Goal: Obtain resource: Download file/media

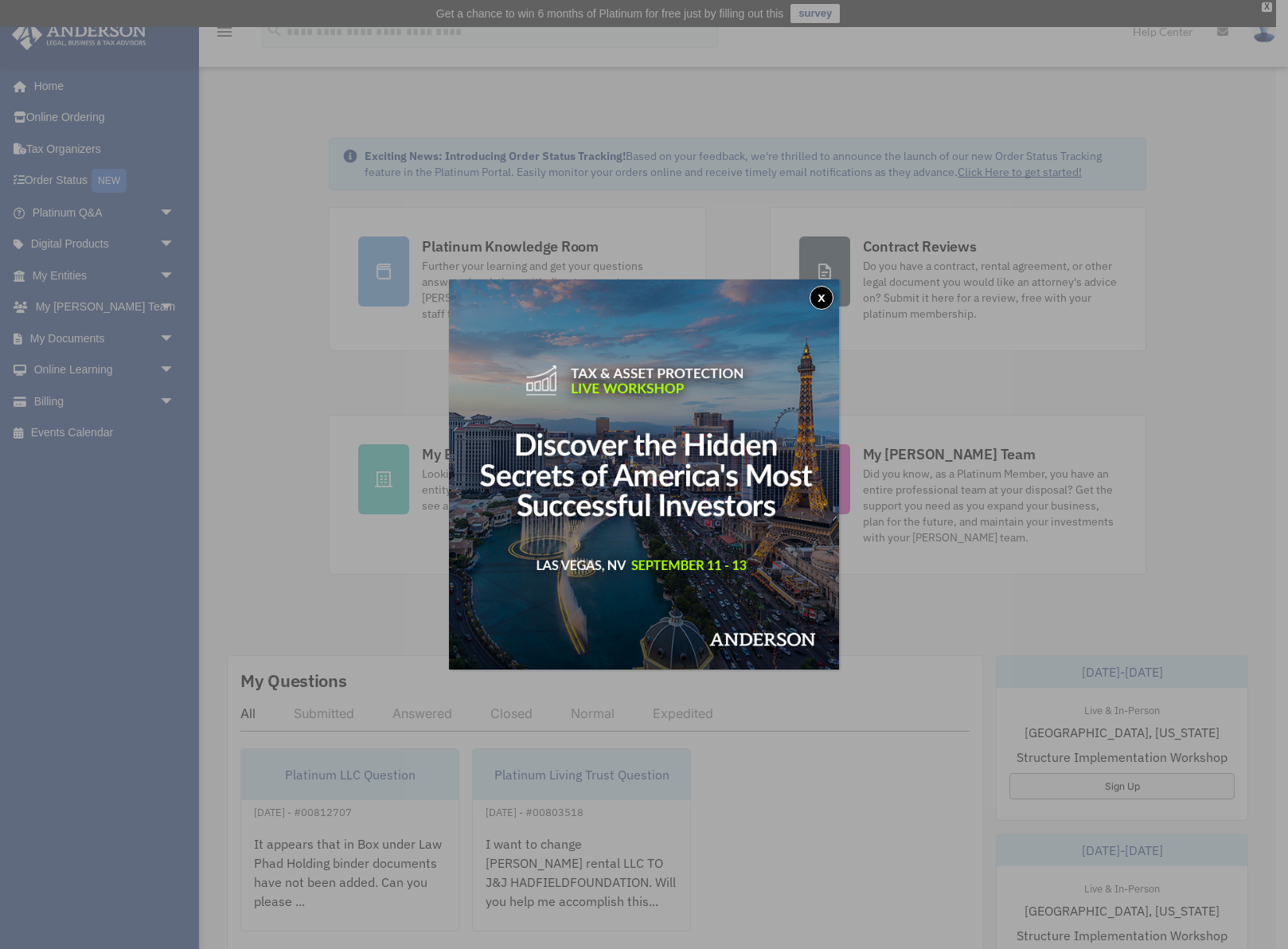
click at [823, 296] on button "x" at bounding box center [822, 298] width 24 height 24
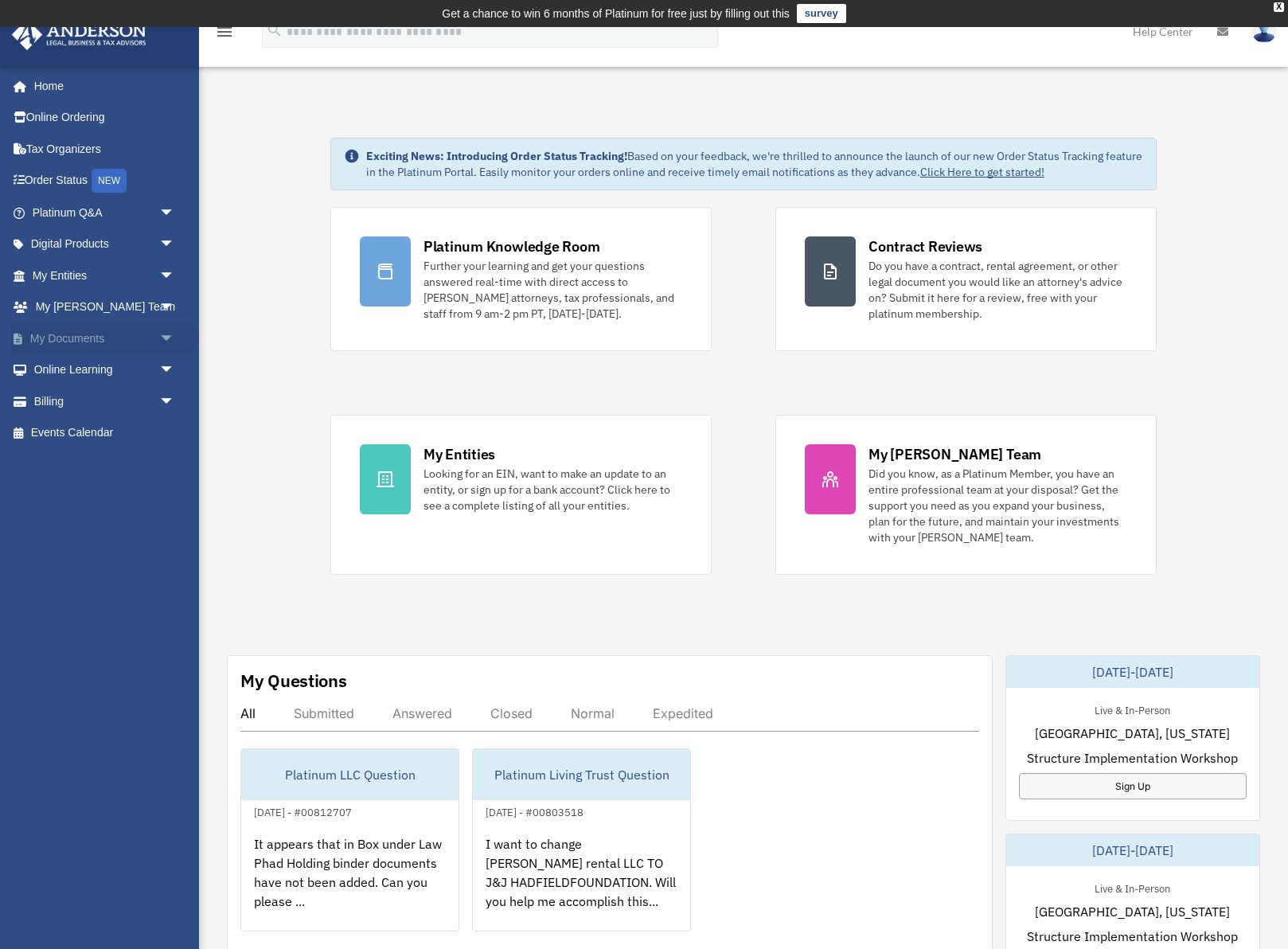
click at [58, 328] on link "My Documents arrow_drop_down" at bounding box center [105, 338] width 188 height 32
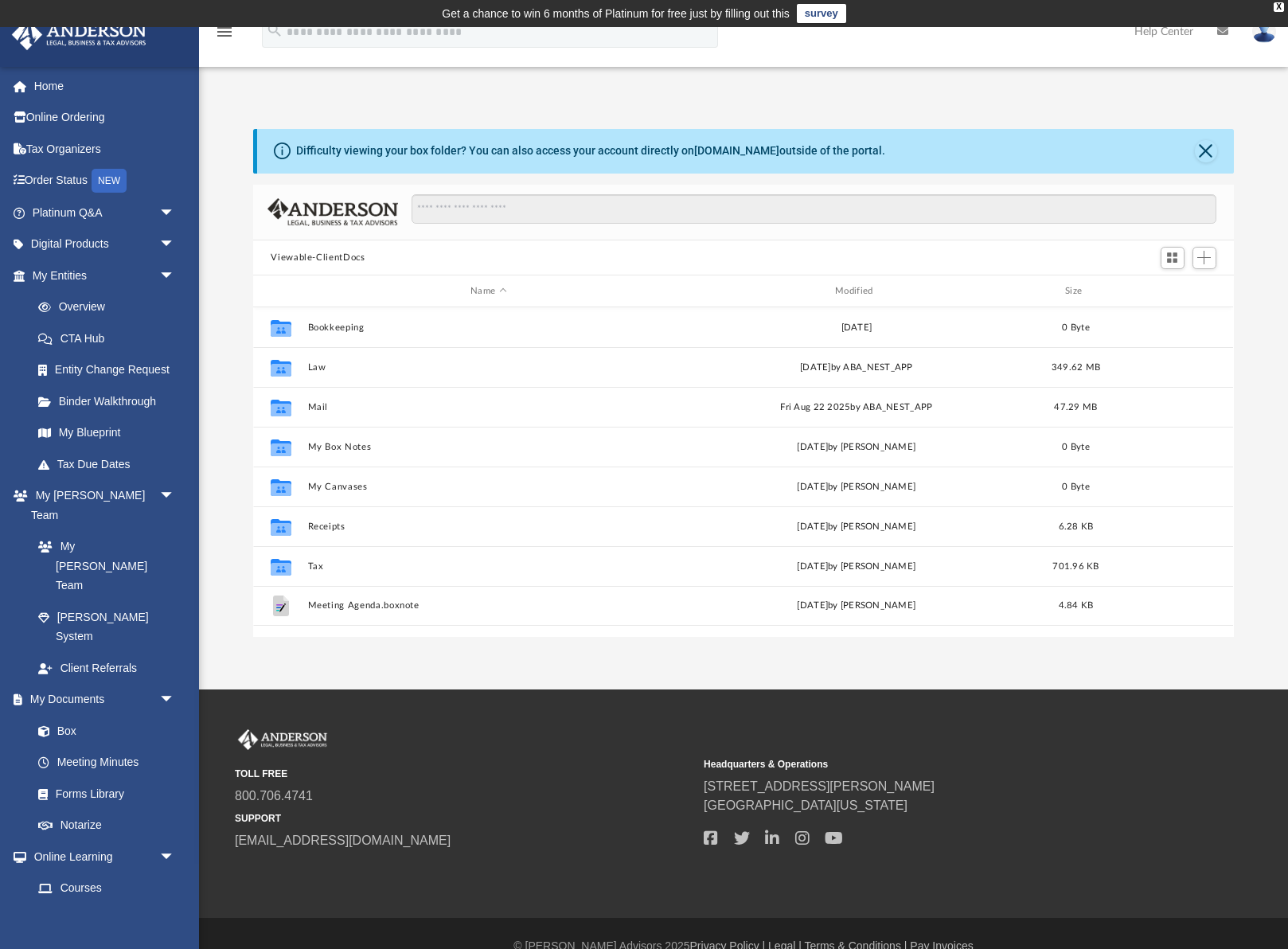
scroll to position [362, 980]
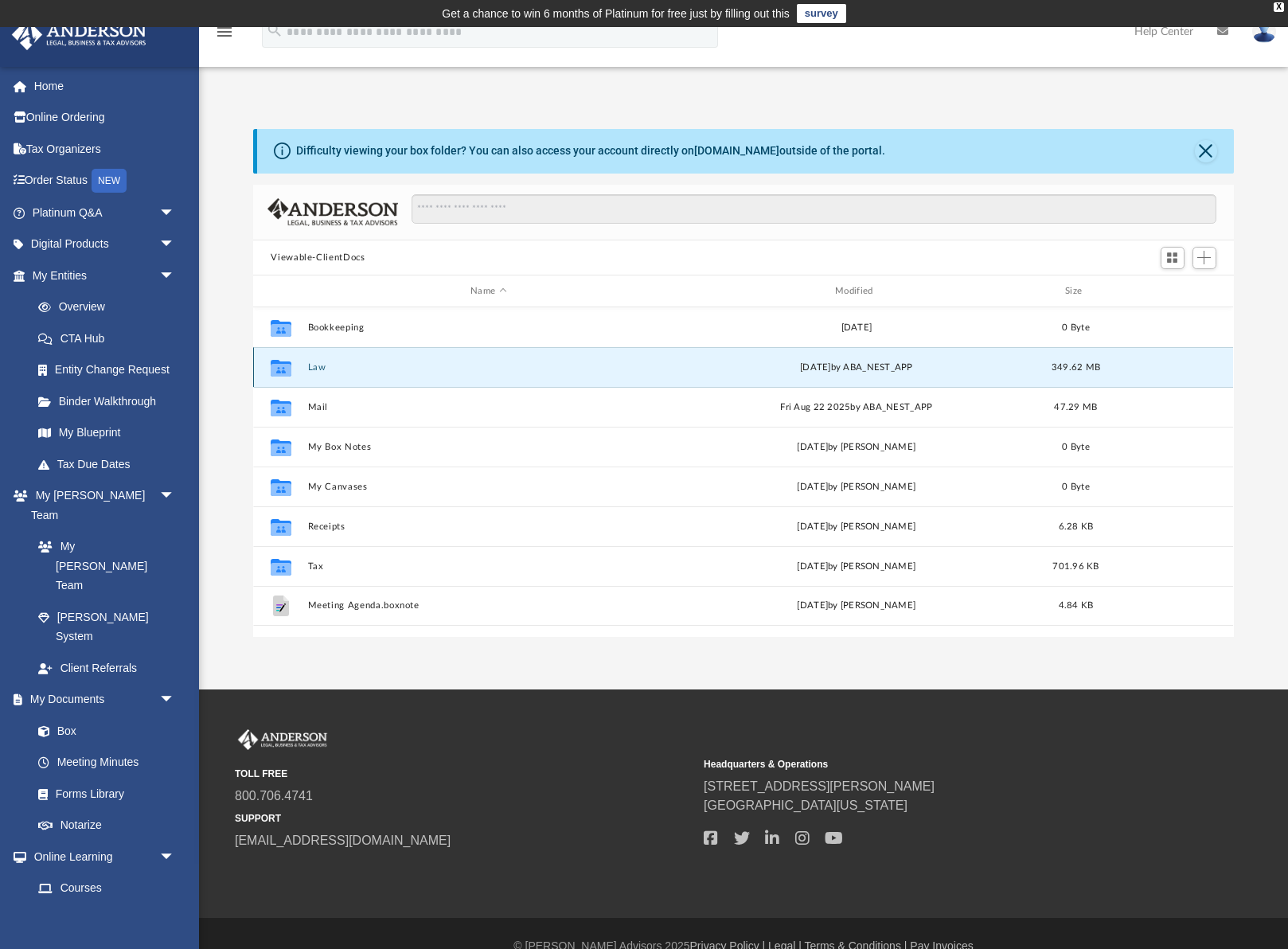
click at [311, 366] on button "Law" at bounding box center [489, 367] width 362 height 10
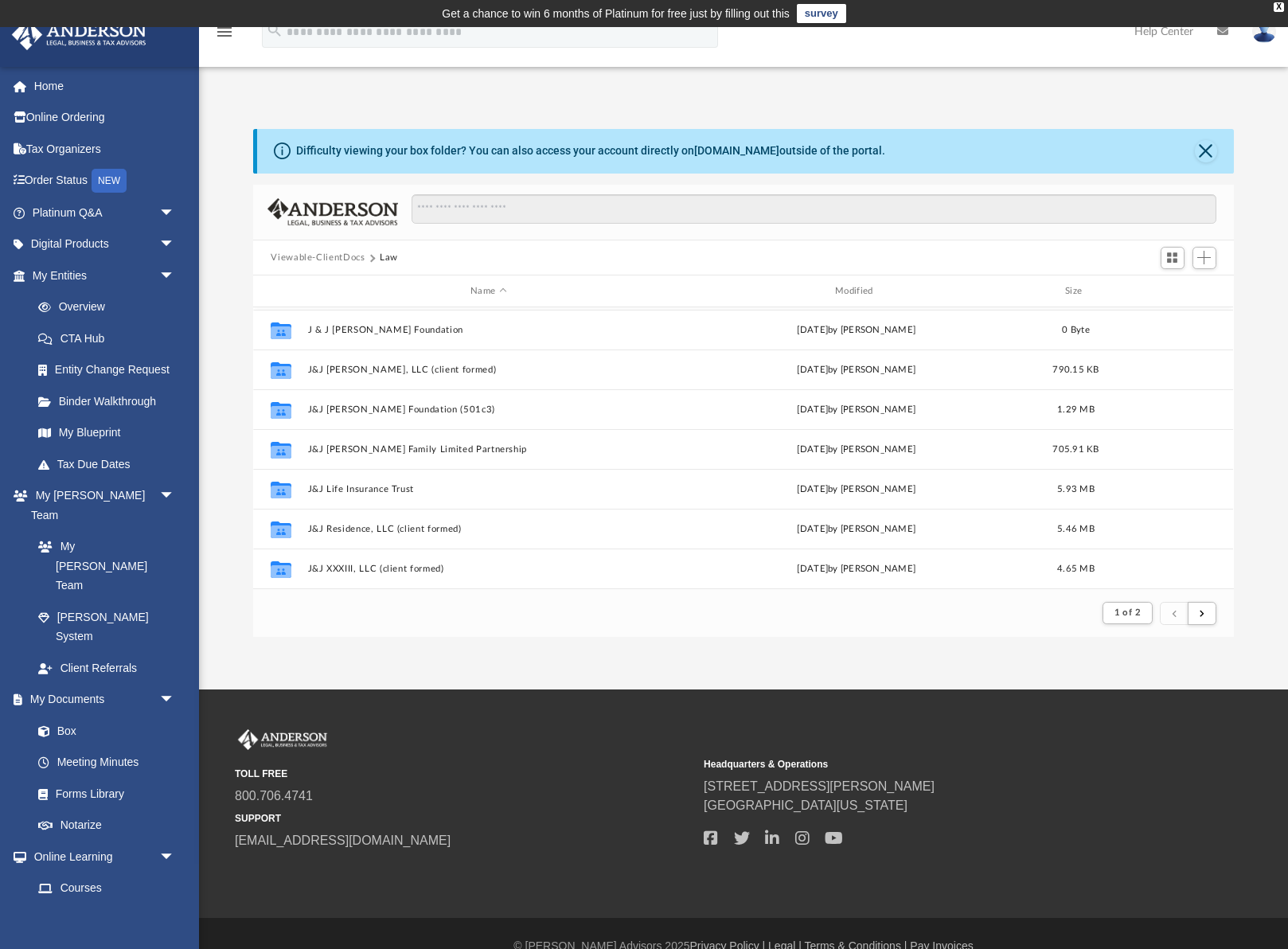
scroll to position [759, 0]
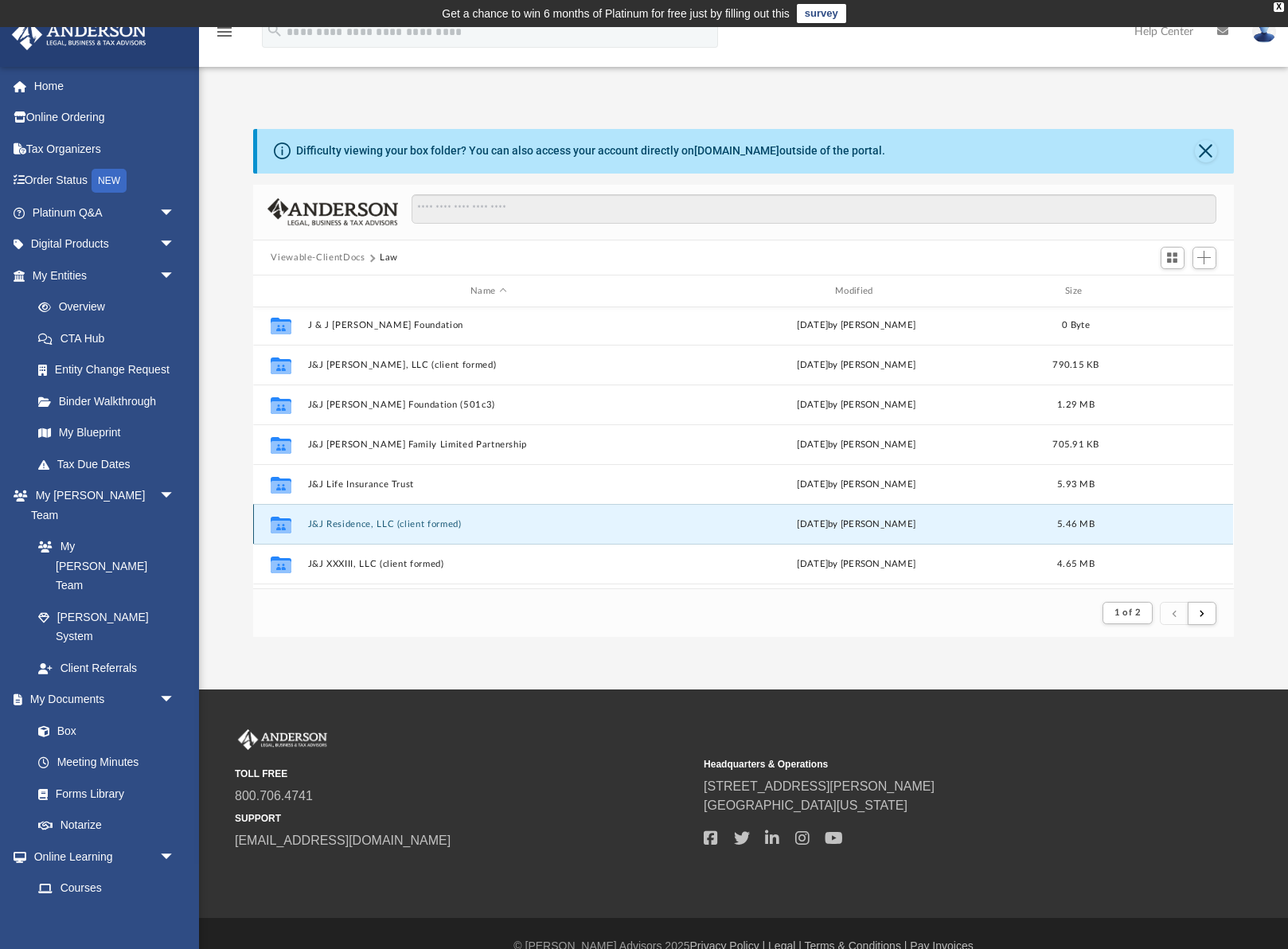
click at [322, 526] on button "J&J Residence, LLC (client formed)" at bounding box center [489, 524] width 362 height 10
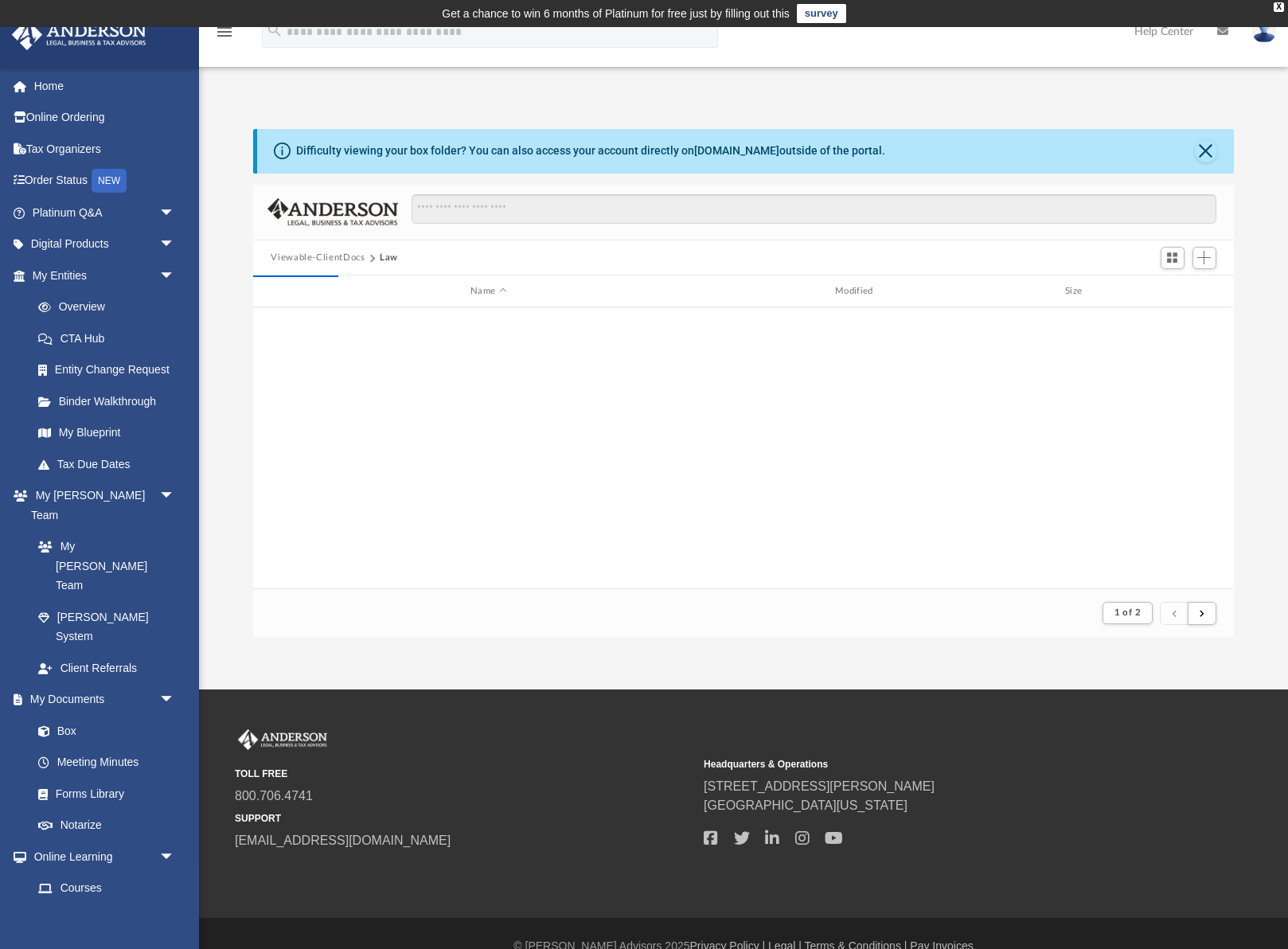
scroll to position [362, 980]
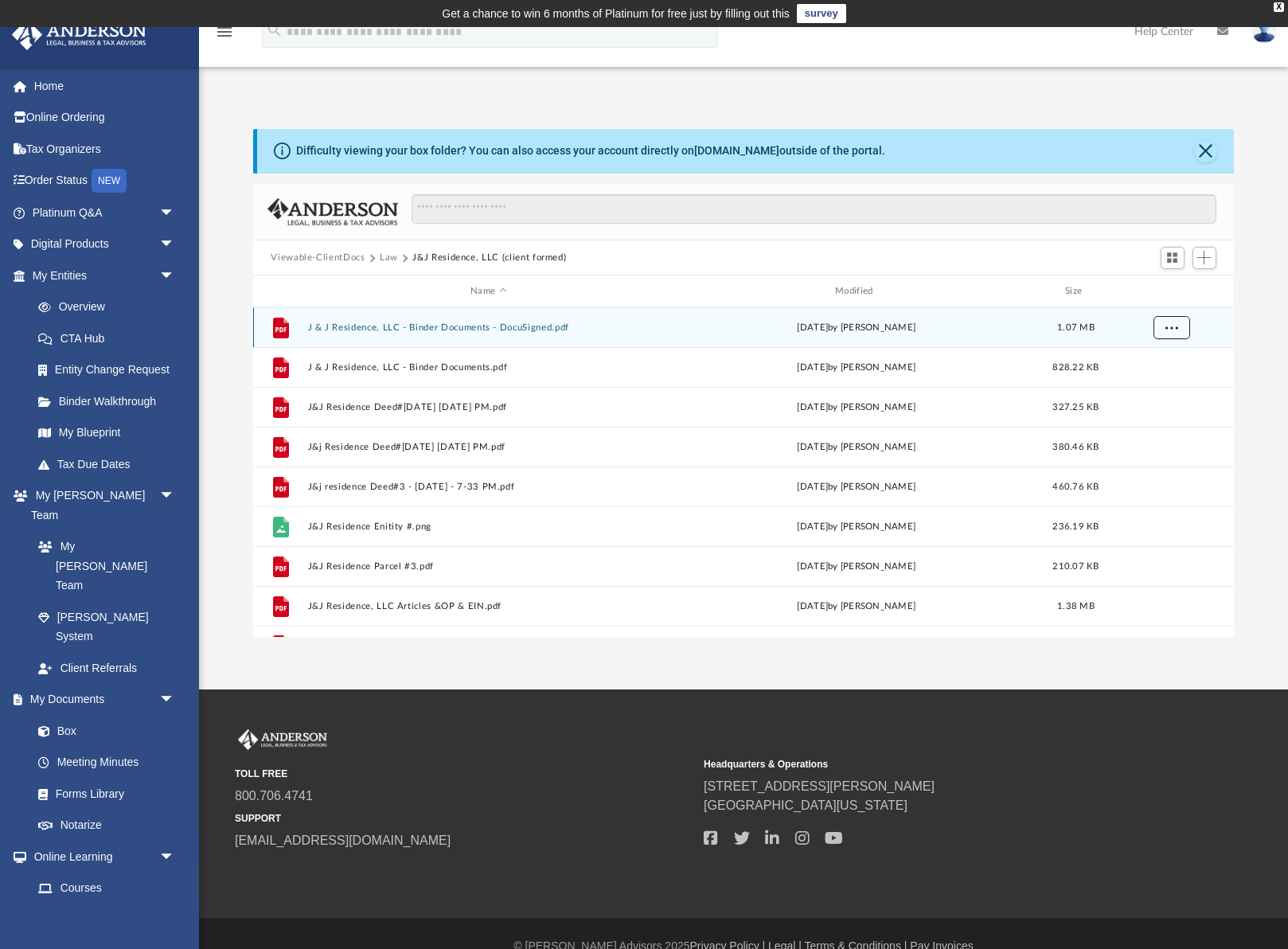
click at [1175, 330] on span "More options" at bounding box center [1171, 327] width 13 height 9
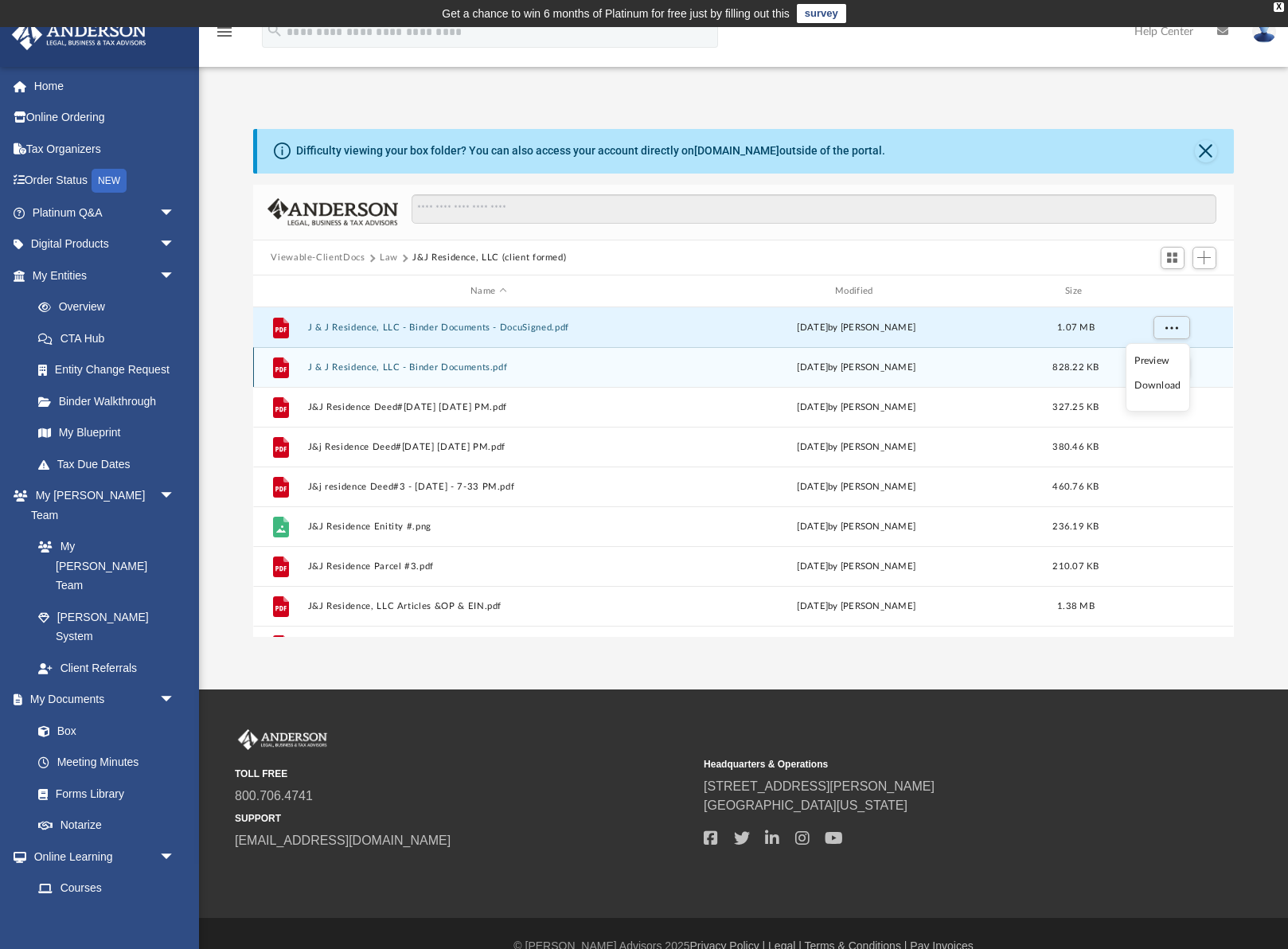
click at [1151, 385] on li "Download" at bounding box center [1157, 386] width 46 height 17
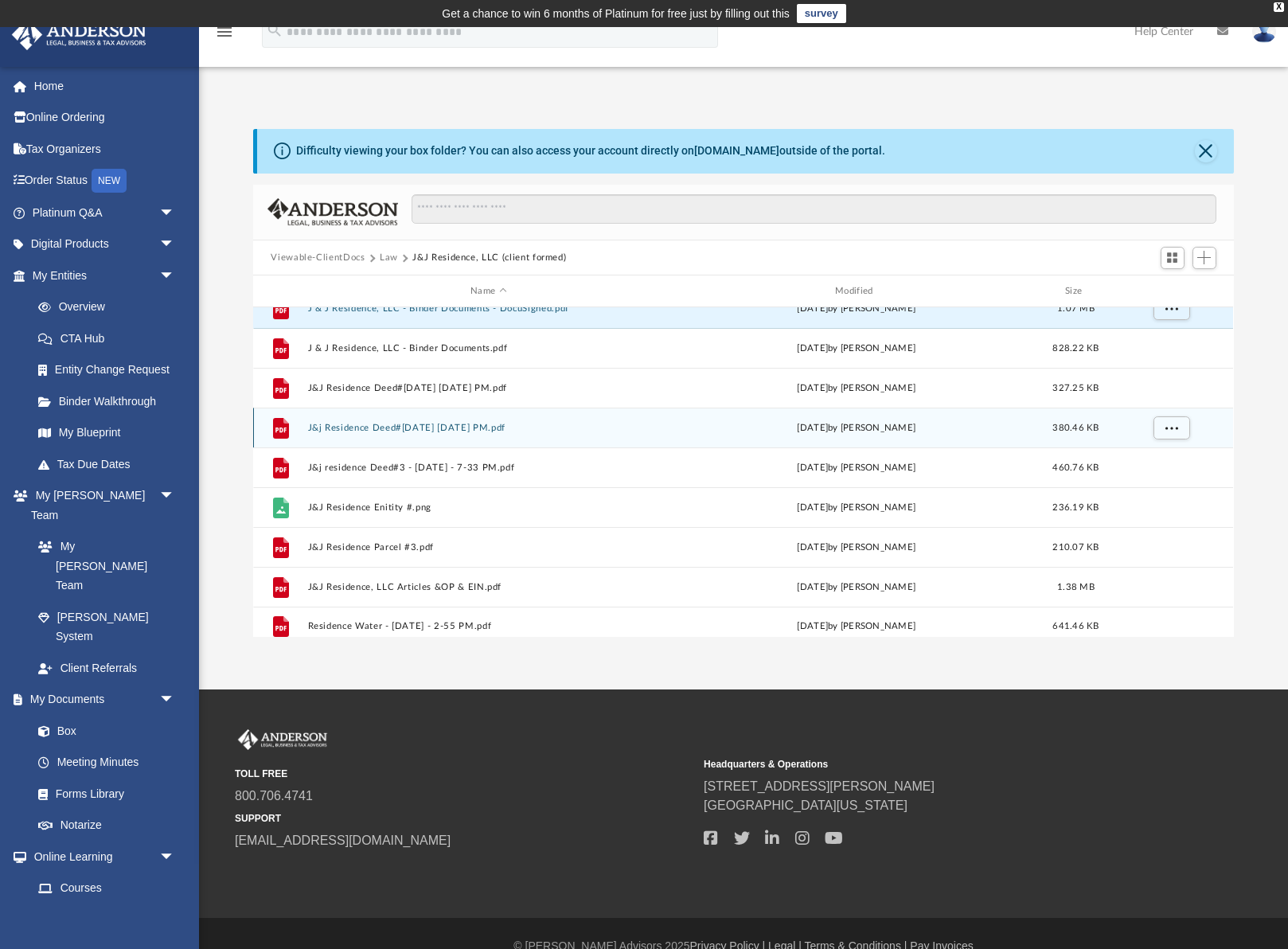
scroll to position [29, 0]
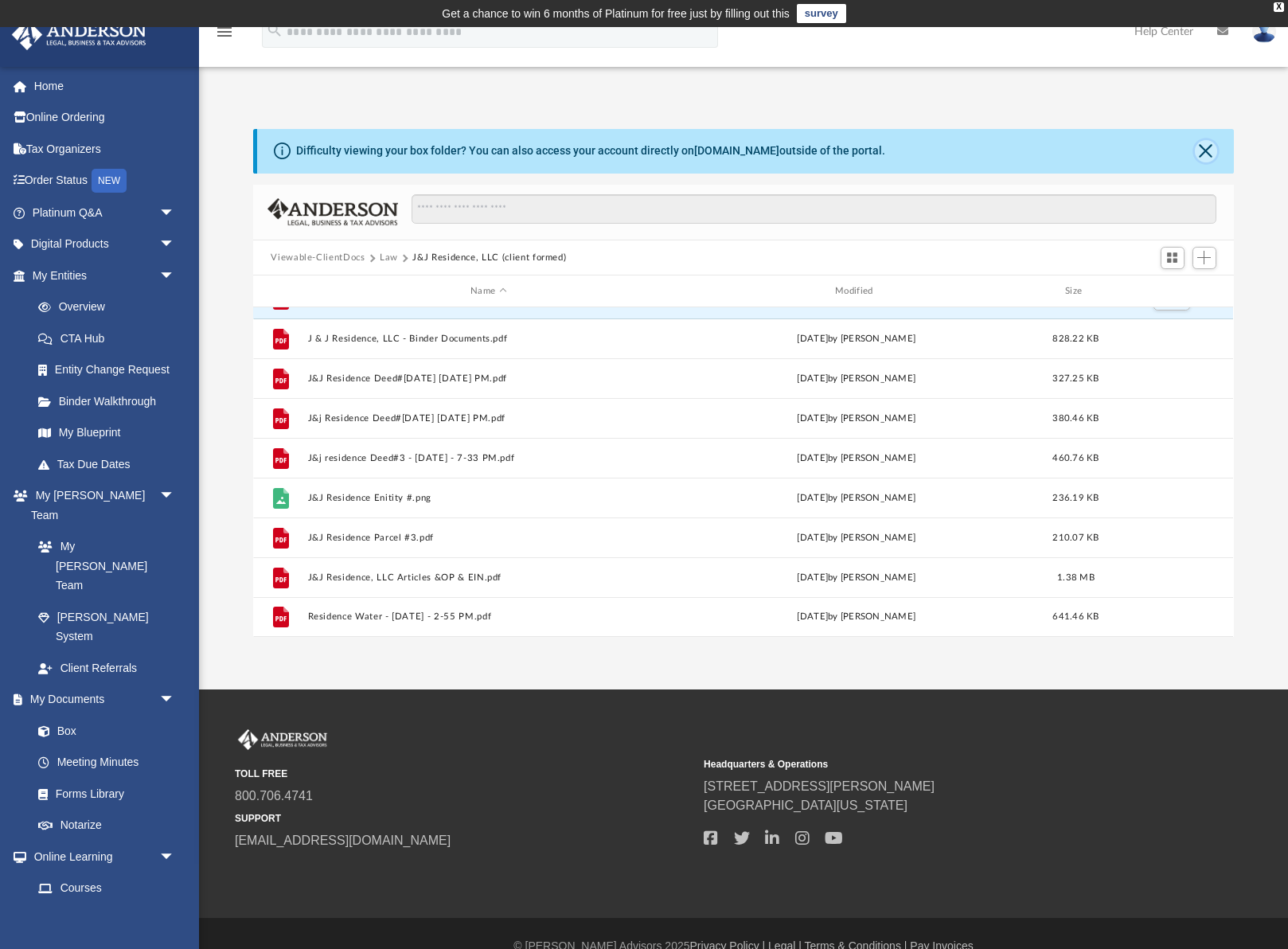
click at [1205, 148] on button "Close" at bounding box center [1206, 151] width 22 height 22
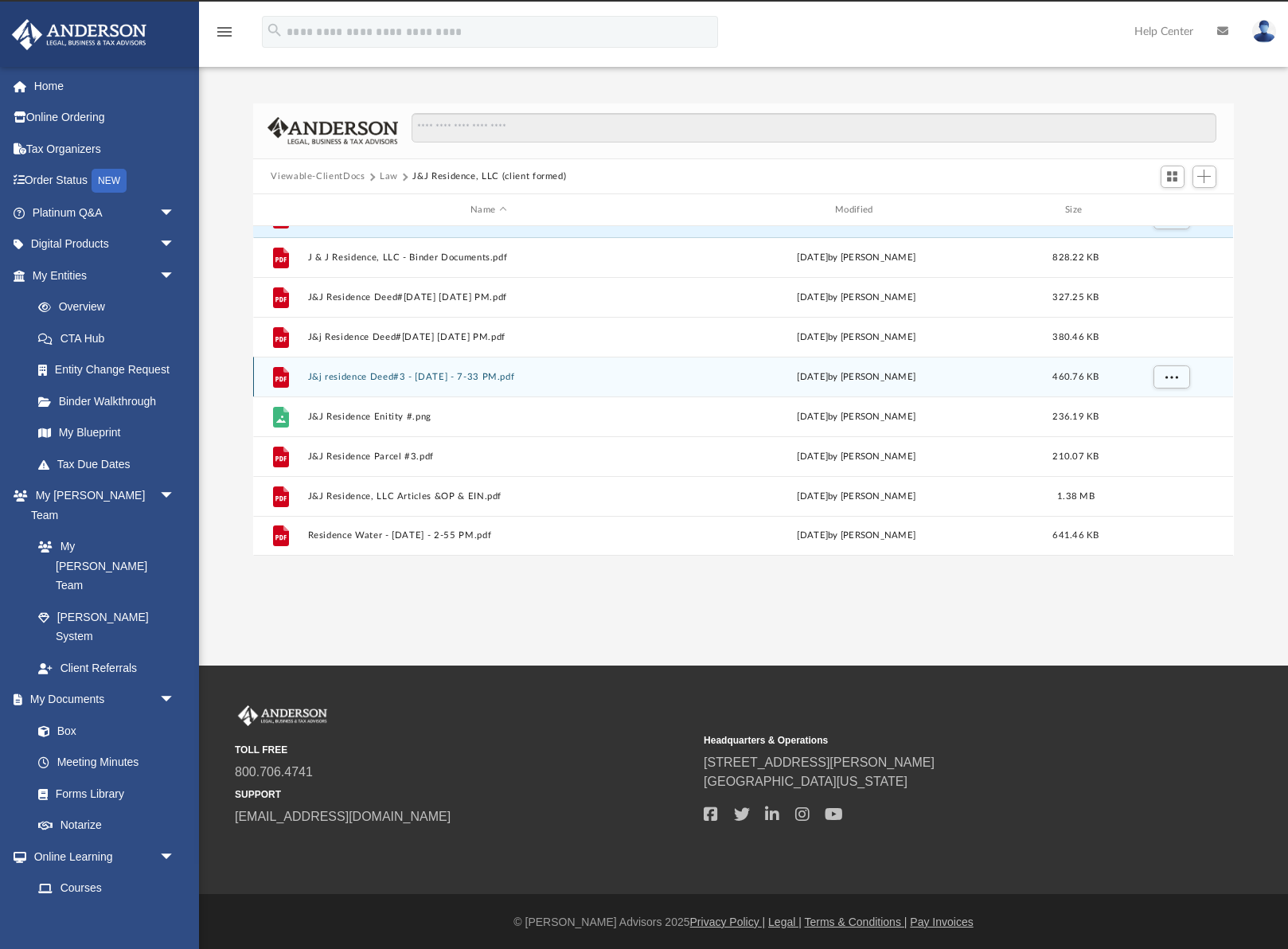
scroll to position [27, 0]
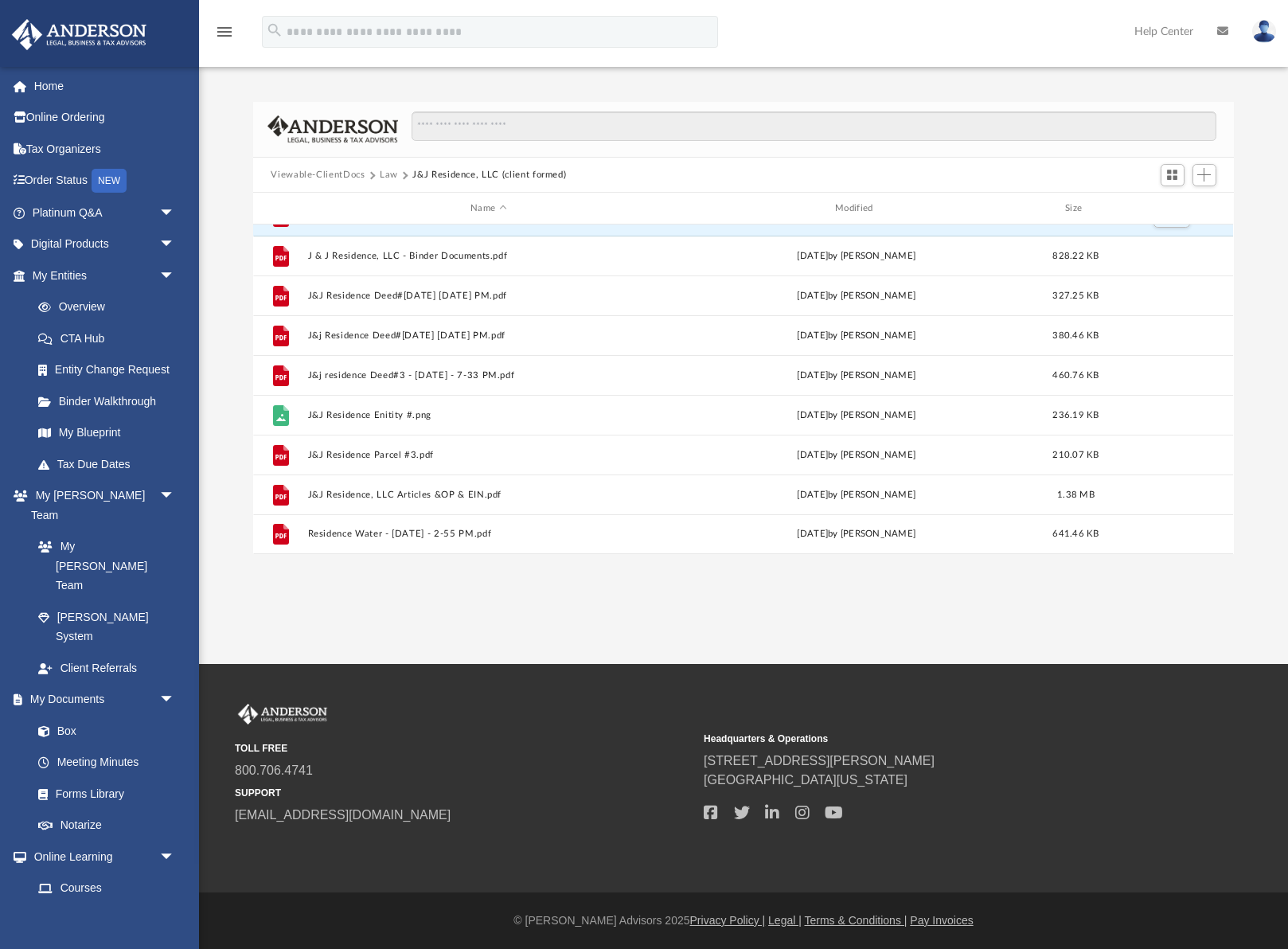
click at [324, 175] on button "Viewable-ClientDocs" at bounding box center [317, 175] width 94 height 14
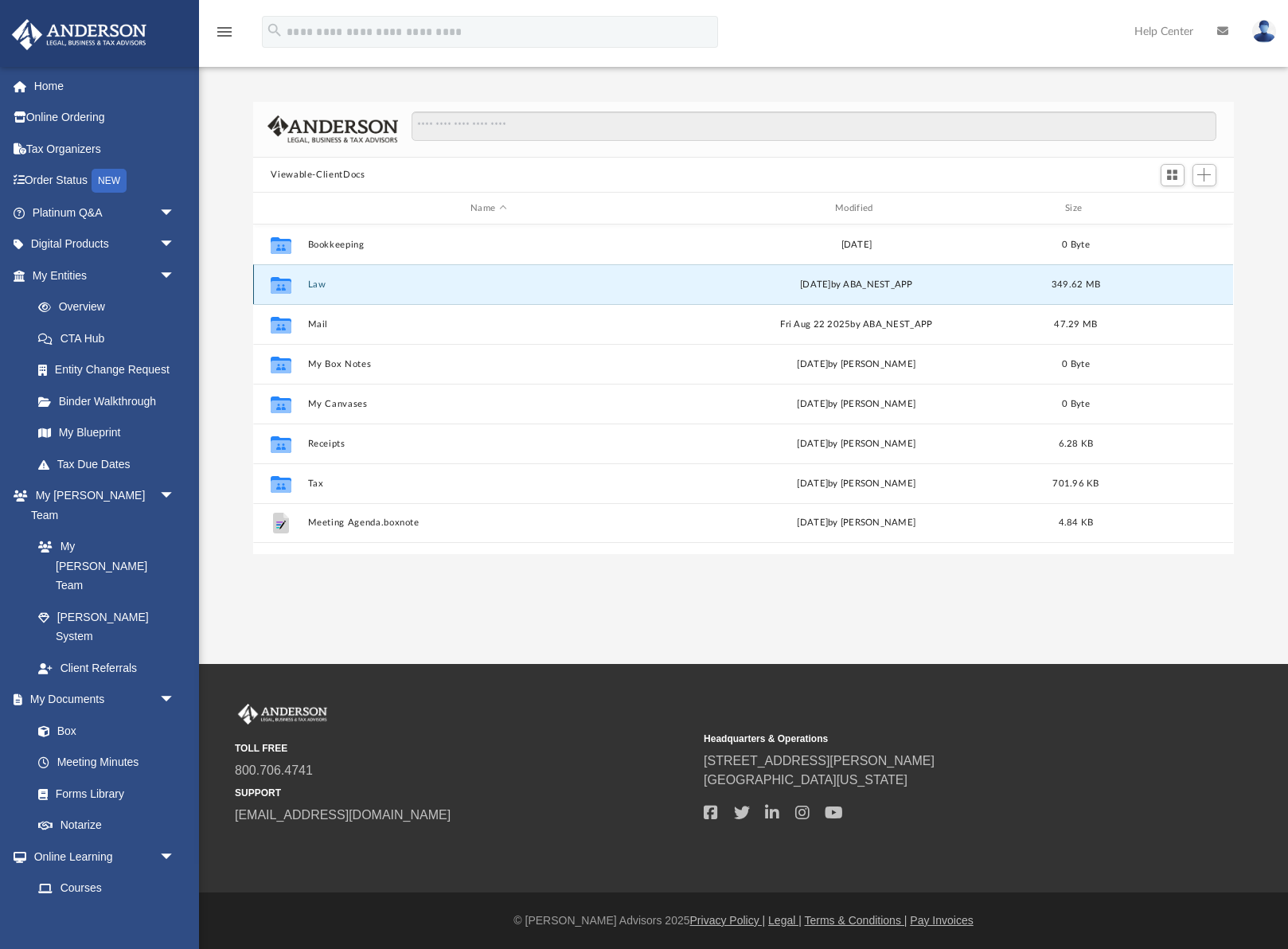
click at [313, 288] on button "Law" at bounding box center [489, 284] width 362 height 10
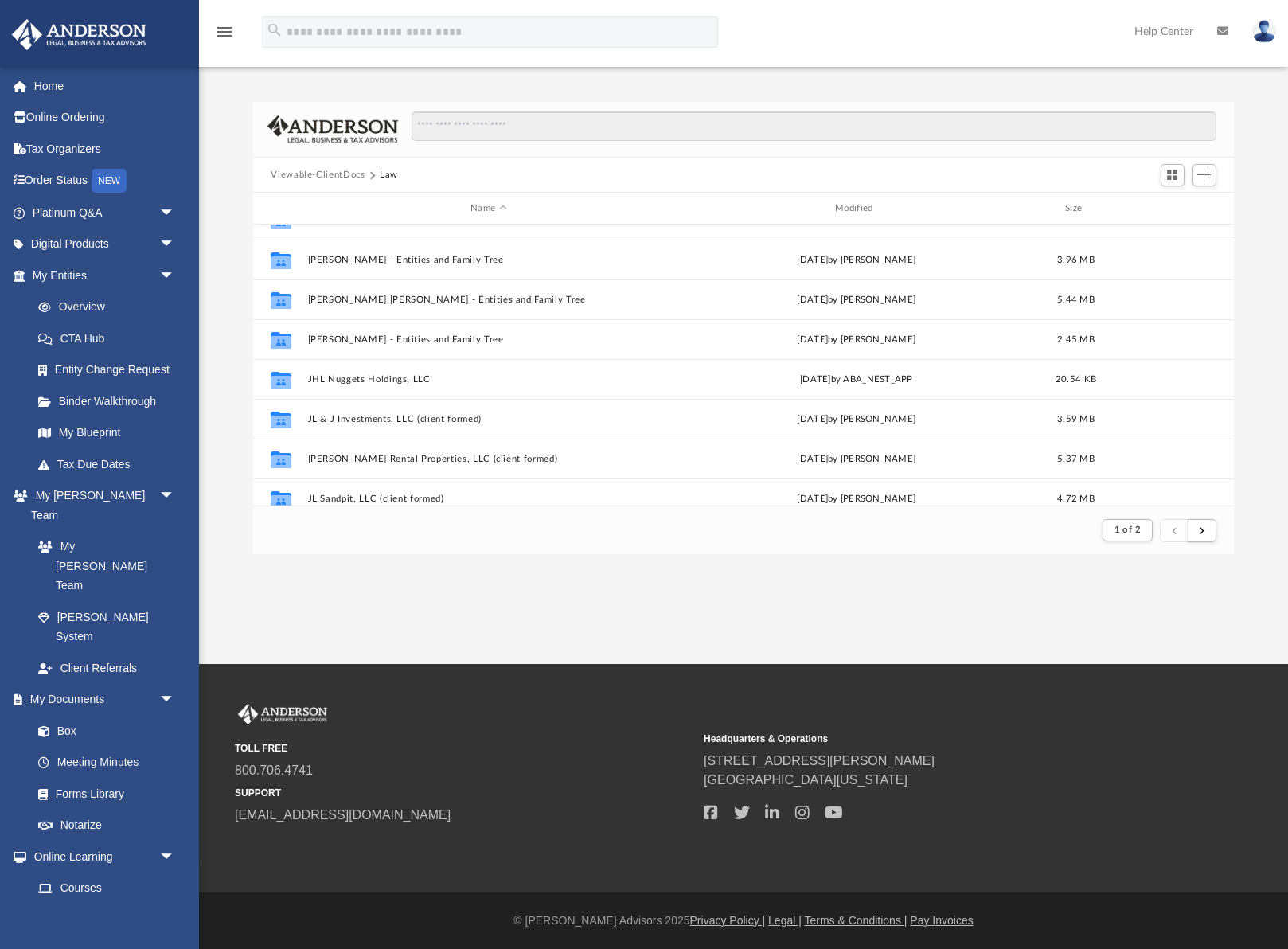
scroll to position [1230, 0]
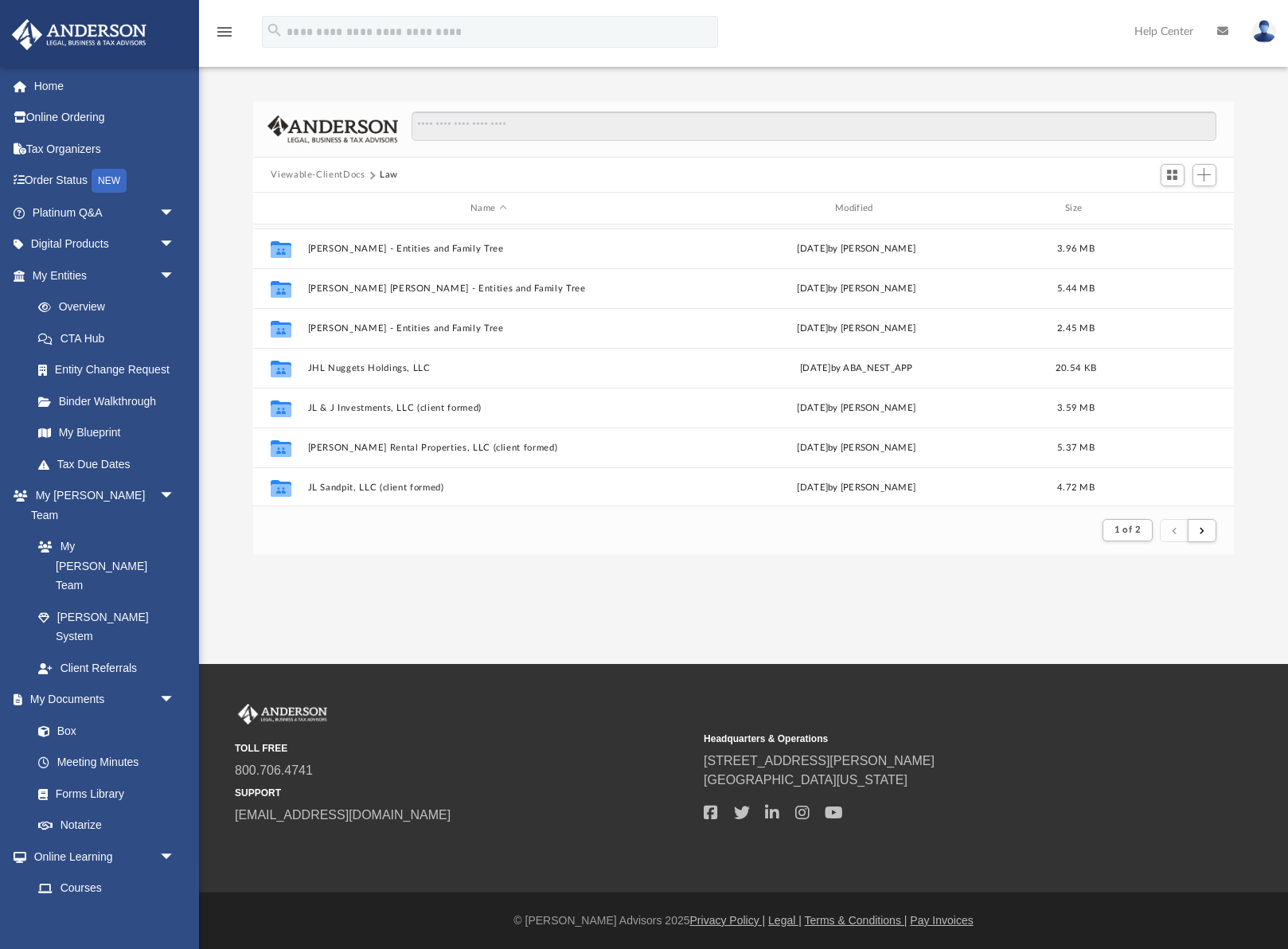
drag, startPoint x: 449, startPoint y: 145, endPoint x: 444, endPoint y: 130, distance: 15.8
click at [448, 144] on div at bounding box center [807, 134] width 818 height 46
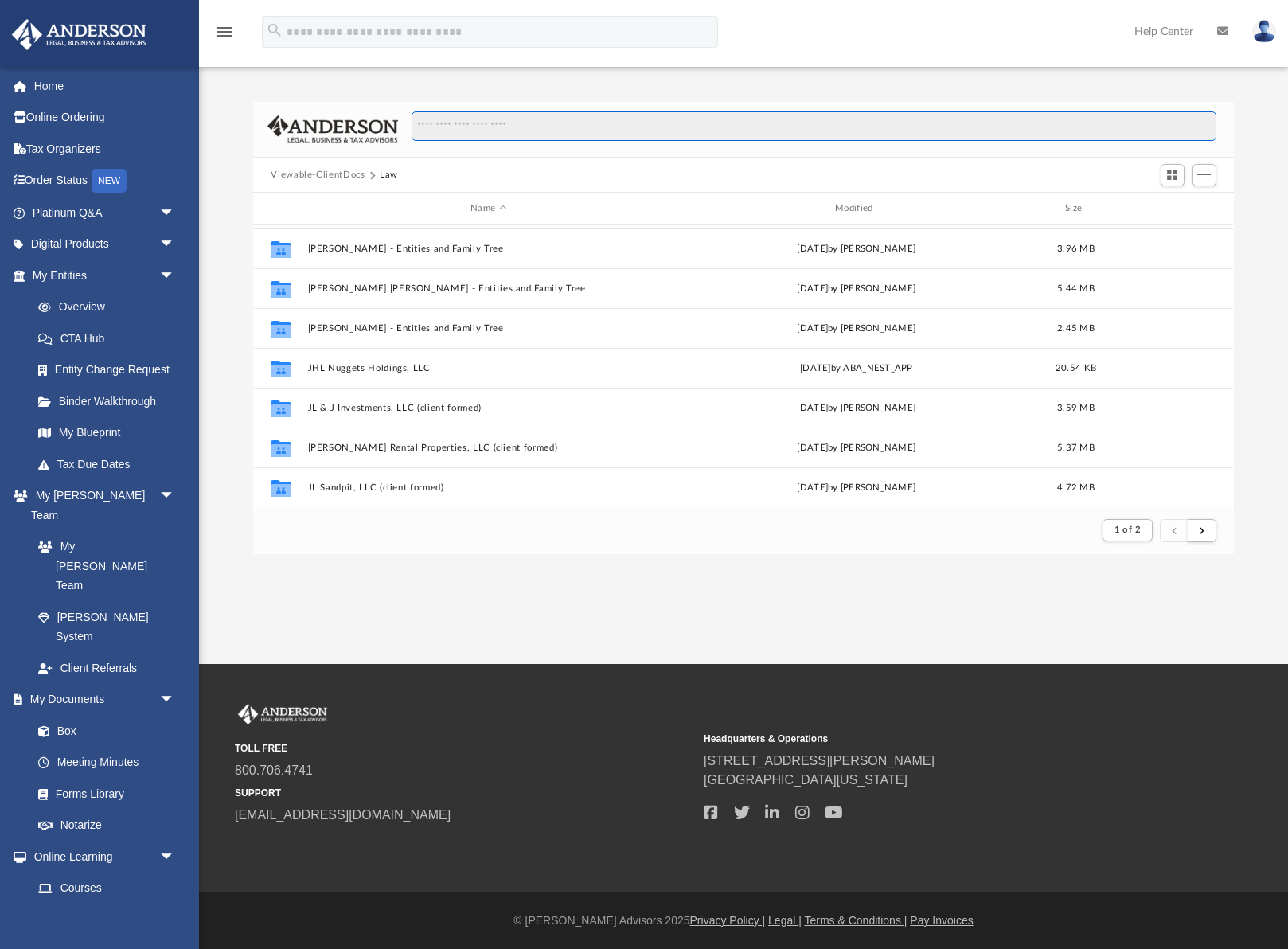
click at [444, 128] on input "Search files and folders" at bounding box center [814, 127] width 805 height 31
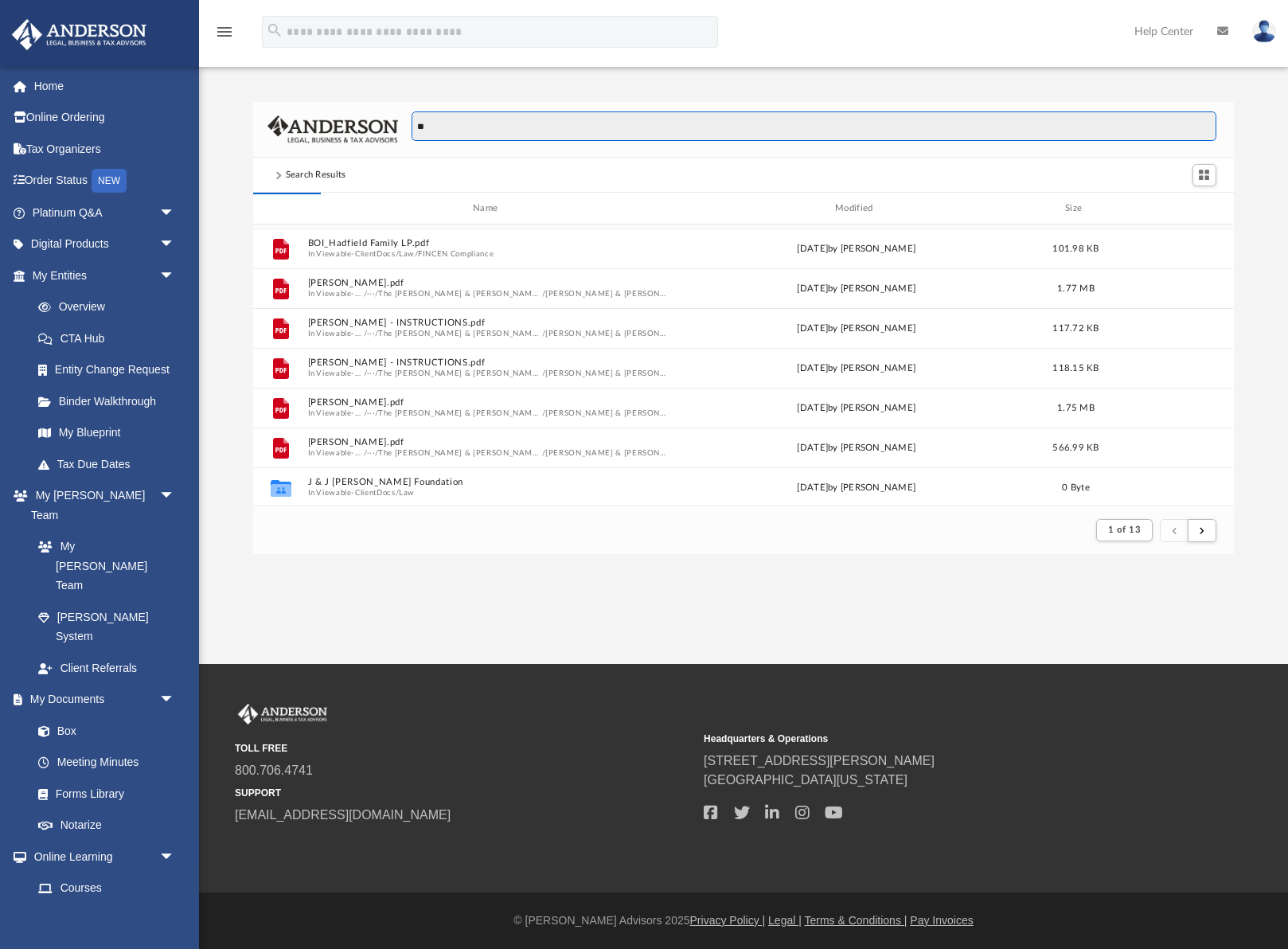
type input "*"
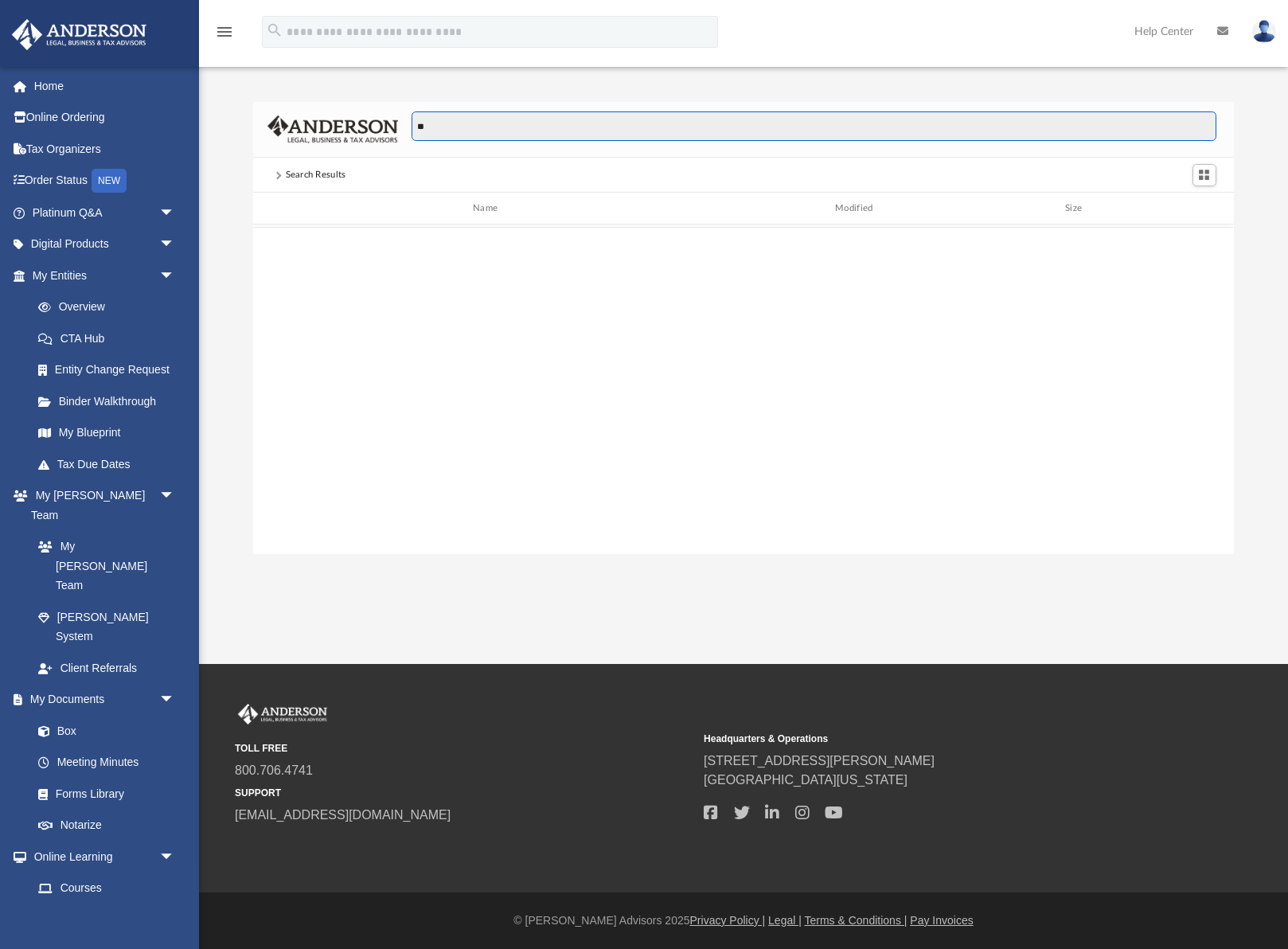
scroll to position [0, 0]
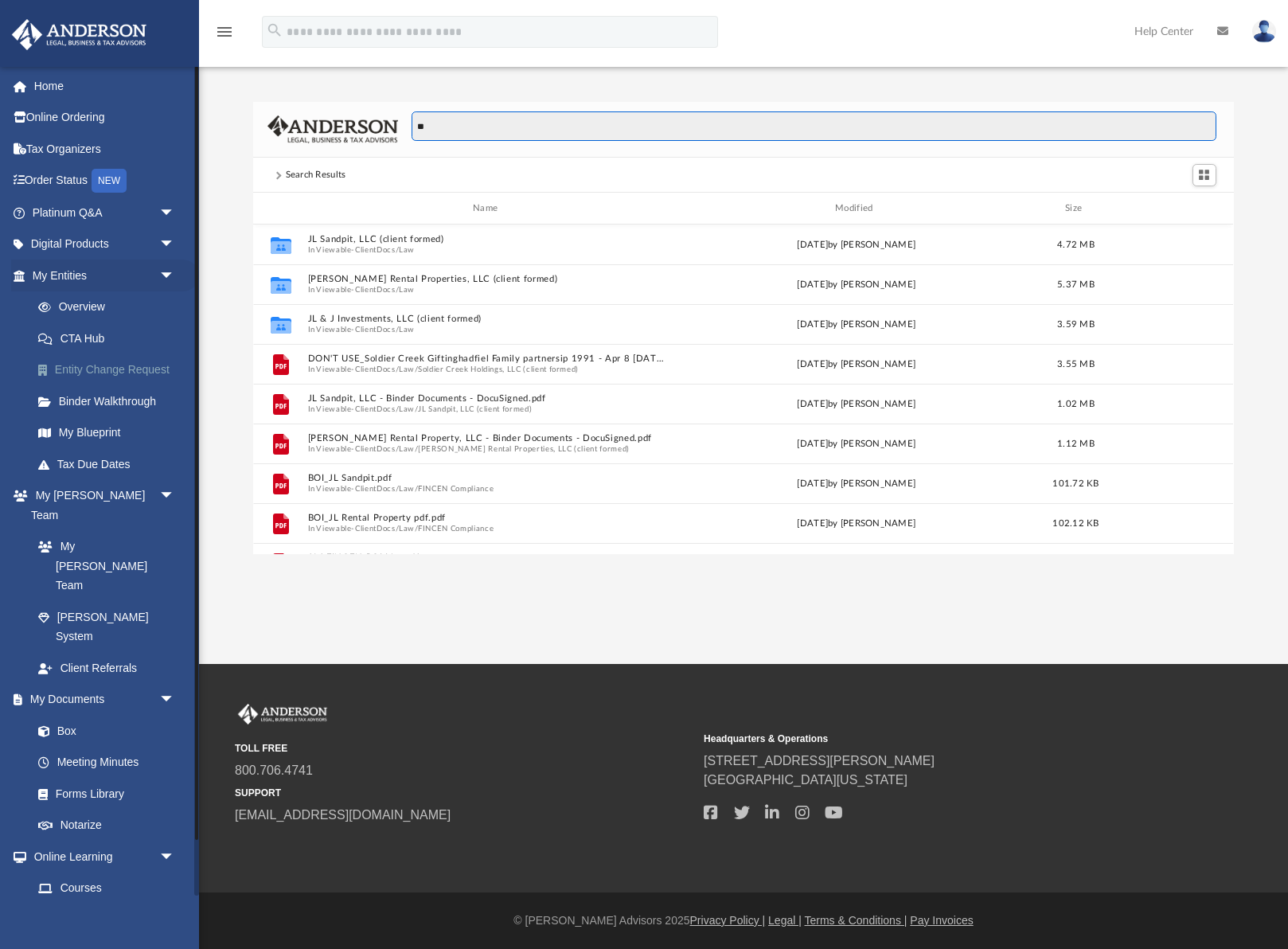
type input "**"
